Goal: Find specific page/section: Find specific page/section

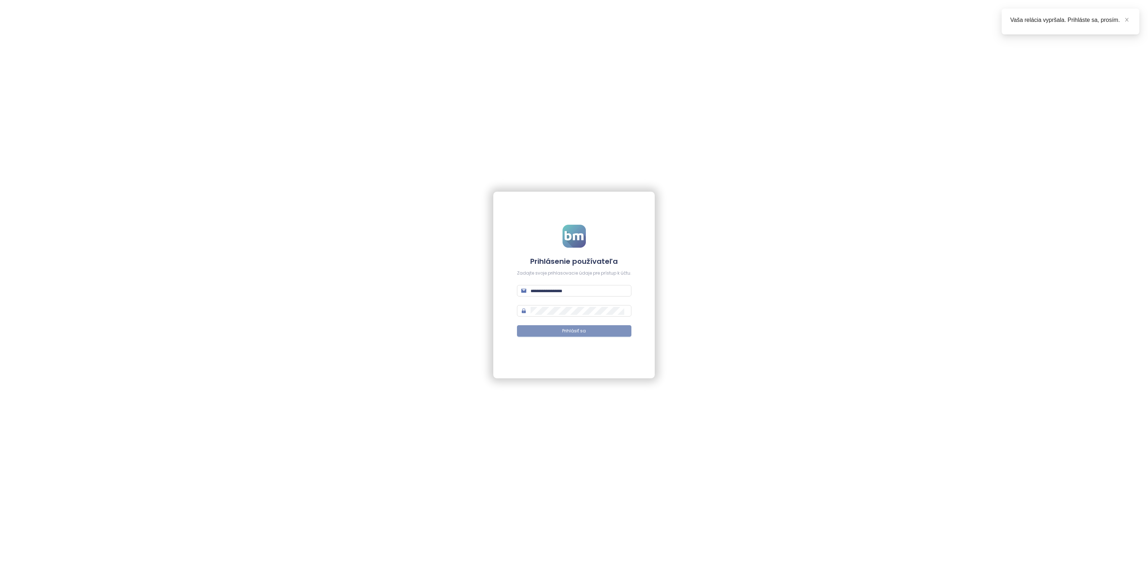
type input "**********"
click at [604, 332] on button "Prihlásiť sa" at bounding box center [574, 330] width 114 height 11
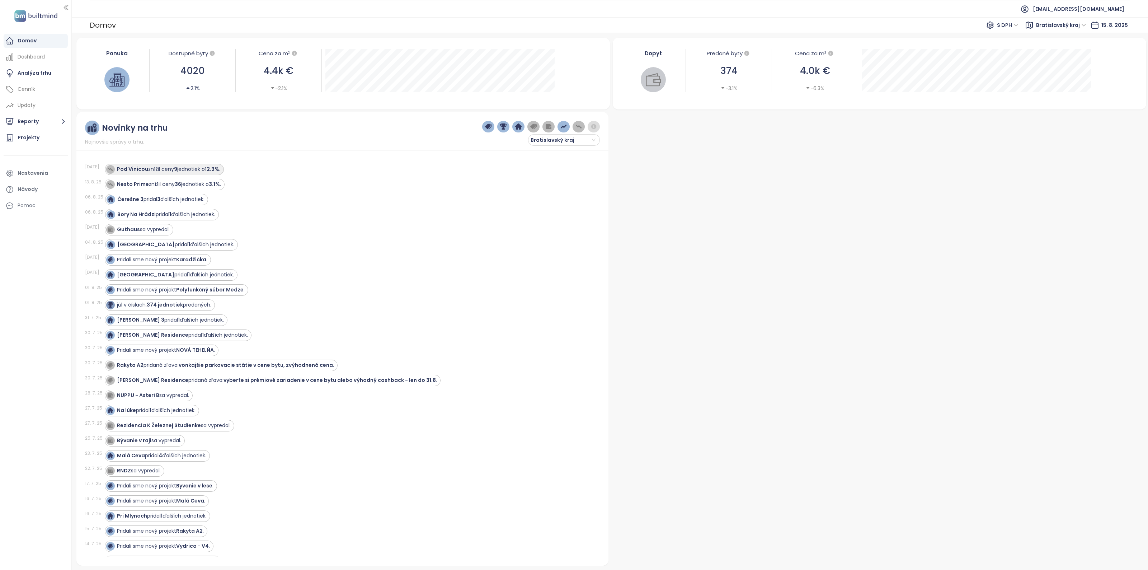
click at [131, 169] on strong "Pod Vinicou" at bounding box center [132, 168] width 31 height 7
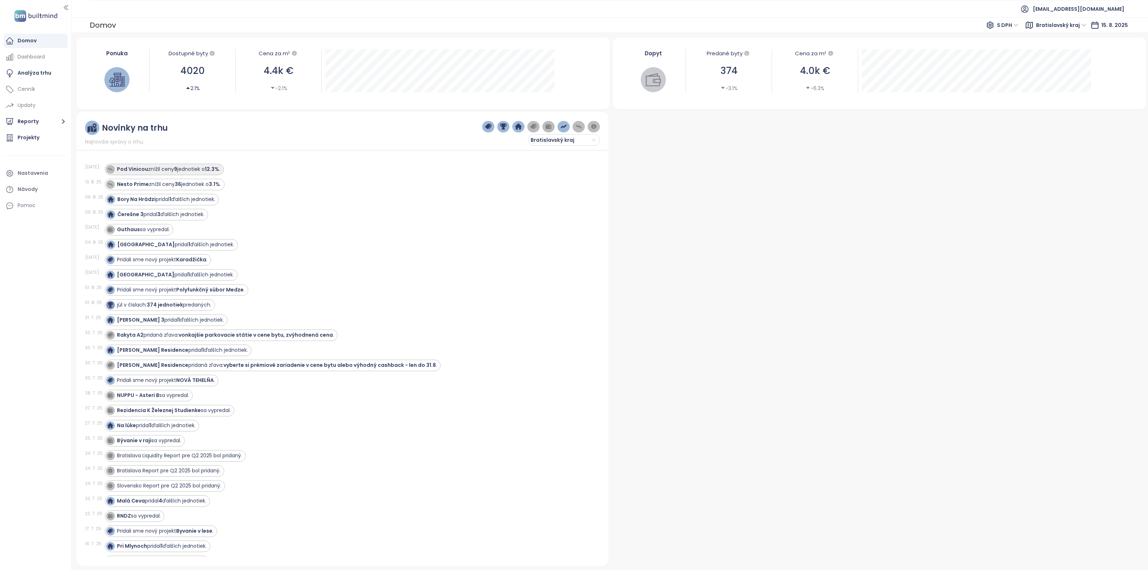
click at [131, 169] on strong "Pod Vinicou" at bounding box center [132, 168] width 31 height 7
